Goal: Information Seeking & Learning: Understand process/instructions

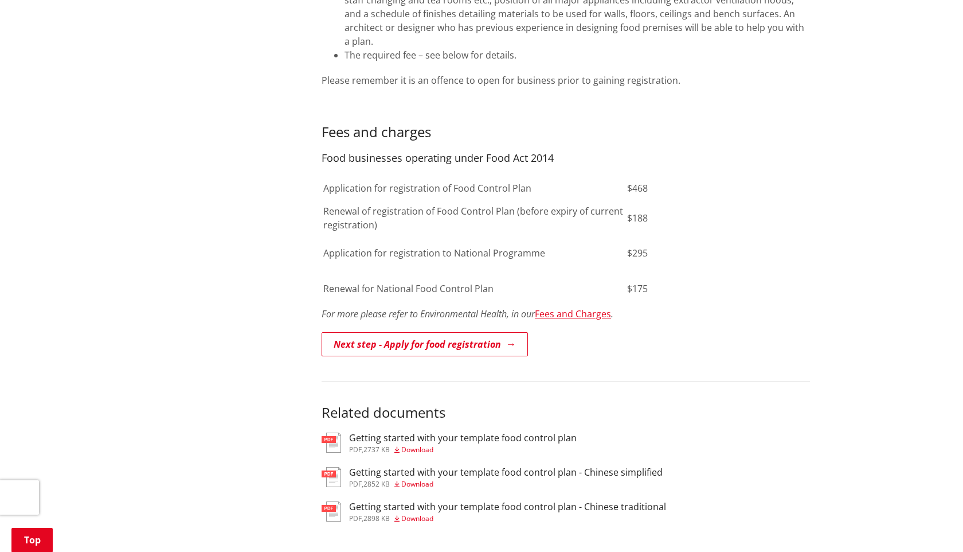
scroll to position [686, 0]
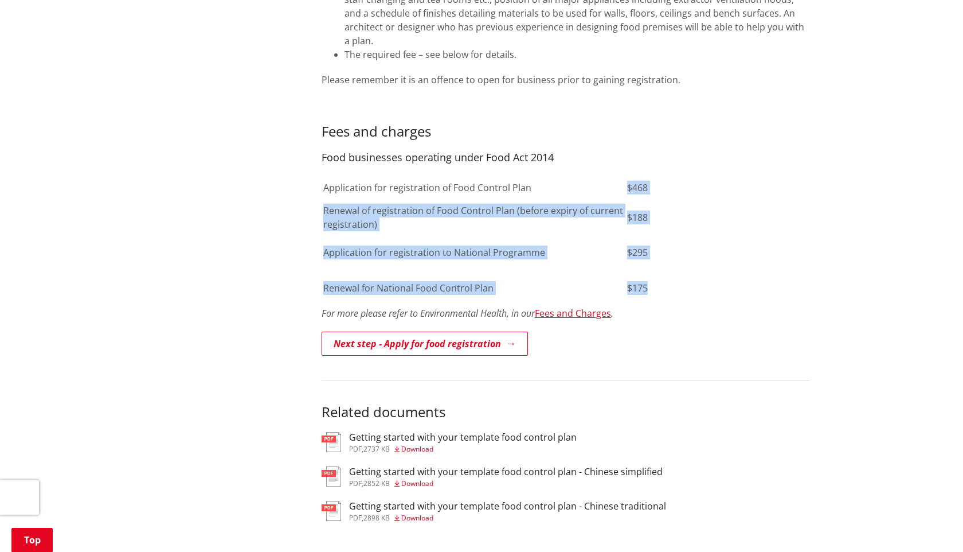
drag, startPoint x: 650, startPoint y: 276, endPoint x: 622, endPoint y: 176, distance: 104.0
click at [622, 176] on tbody "Application for registration of Food Control Plan $468 Renewal of registration …" at bounding box center [509, 240] width 373 height 129
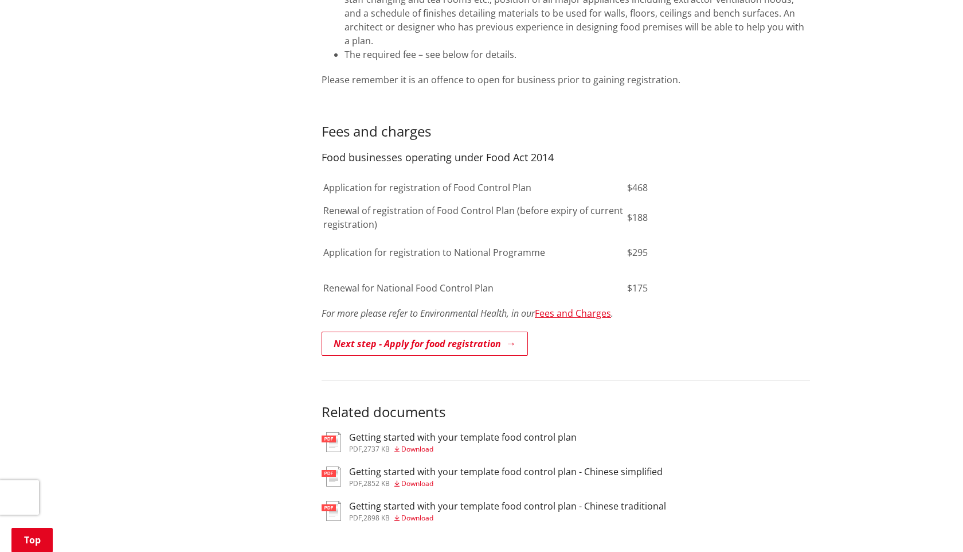
click at [669, 284] on td "$175" at bounding box center [661, 288] width 69 height 34
